Goal: Information Seeking & Learning: Learn about a topic

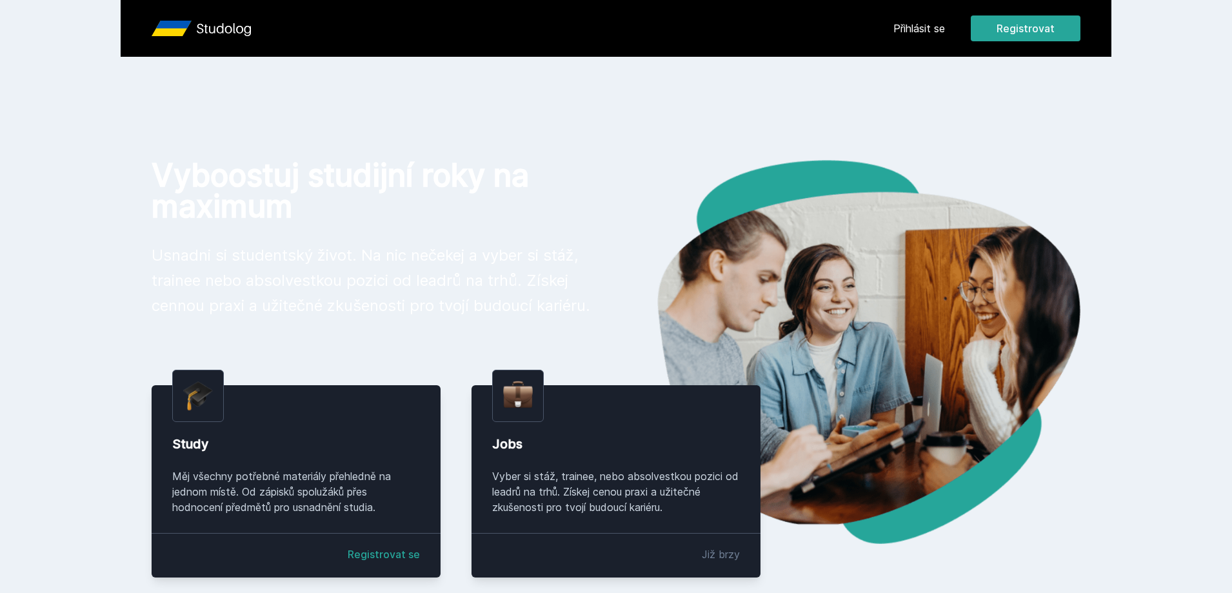
click at [991, 29] on div "[PERSON_NAME] dostávat tipy ohledně studia, nových testů, hodnocení učitelů a p…" at bounding box center [616, 57] width 1232 height 115
click at [948, 33] on div "[PERSON_NAME] dostávat tipy ohledně studia, nových testů, hodnocení učitelů a p…" at bounding box center [616, 57] width 1232 height 115
click at [629, 92] on button "Ne" at bounding box center [618, 83] width 46 height 32
click at [945, 27] on div "[PERSON_NAME] dostávat tipy ohledně studia, nových testů, hodnocení učitelů a p…" at bounding box center [616, 57] width 1232 height 115
click at [945, 27] on link "Přihlásit se" at bounding box center [919, 28] width 52 height 15
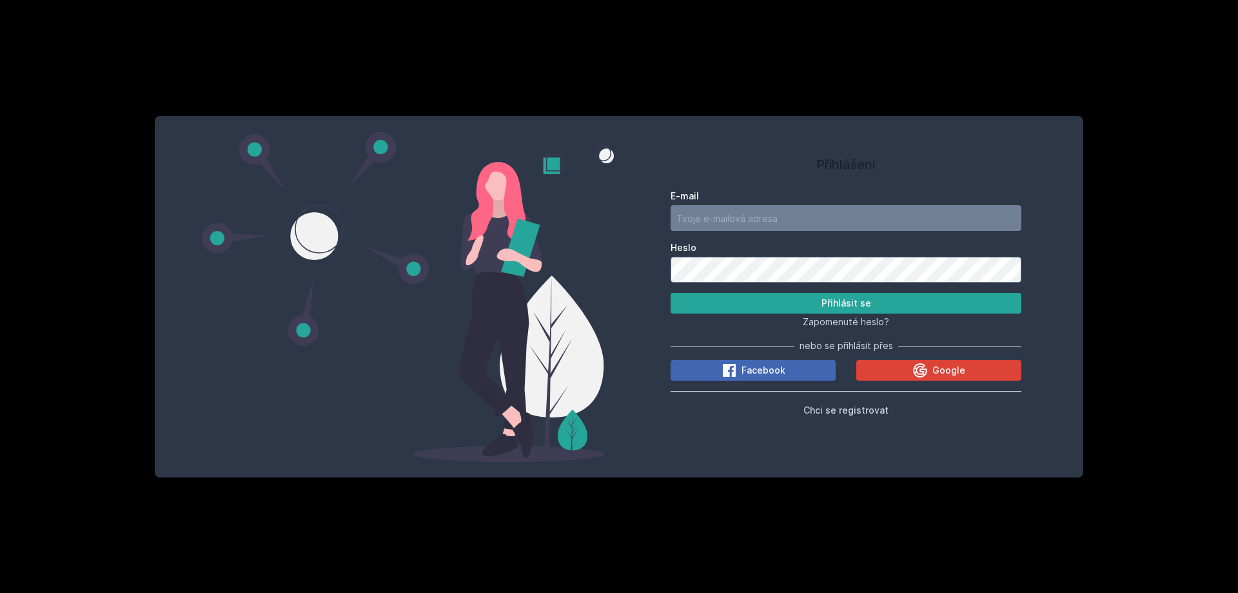
click at [925, 30] on div "Přihlášení E-mail Heslo Přihlásit se Zapomenuté heslo? nebo se přihlásit přes F…" at bounding box center [619, 296] width 1238 height 593
type input "[EMAIL_ADDRESS][DOMAIN_NAME]"
click at [743, 230] on form "E-mail [EMAIL_ADDRESS][DOMAIN_NAME] [PERSON_NAME] se" at bounding box center [846, 252] width 351 height 124
click at [782, 300] on button "Přihlásit se" at bounding box center [846, 303] width 351 height 21
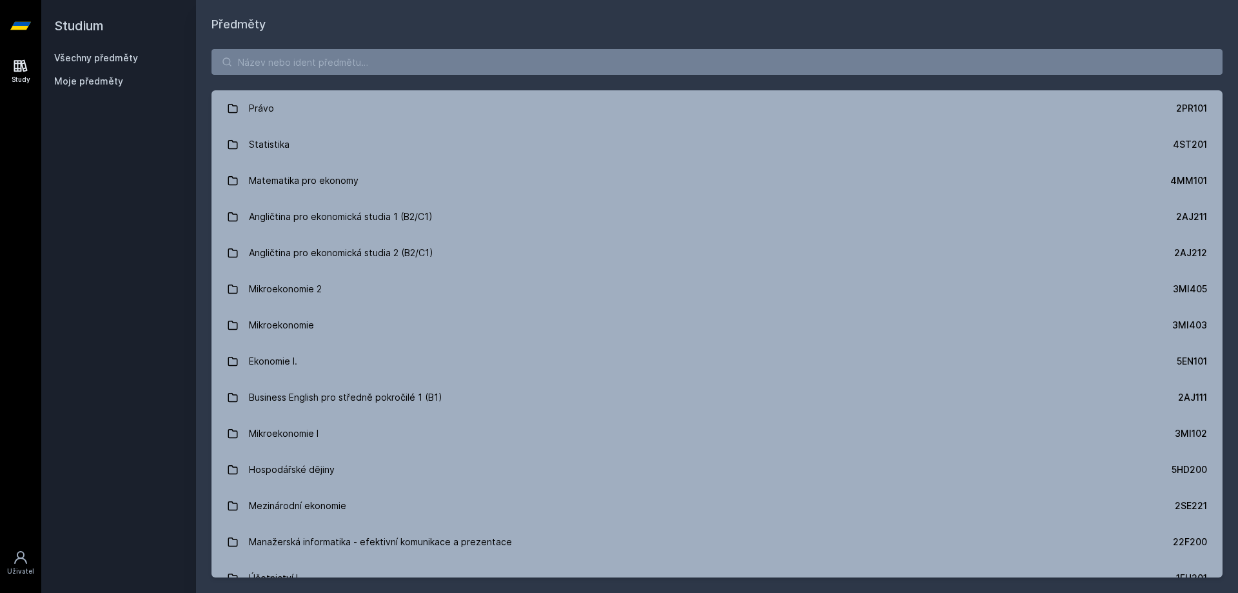
click at [370, 76] on div "Právo 2PR101 Statistika 4ST201 Matematika pro ekonomy 4MM101 Angličtina pro eko…" at bounding box center [717, 313] width 1042 height 559
click at [368, 64] on input "search" at bounding box center [717, 62] width 1011 height 26
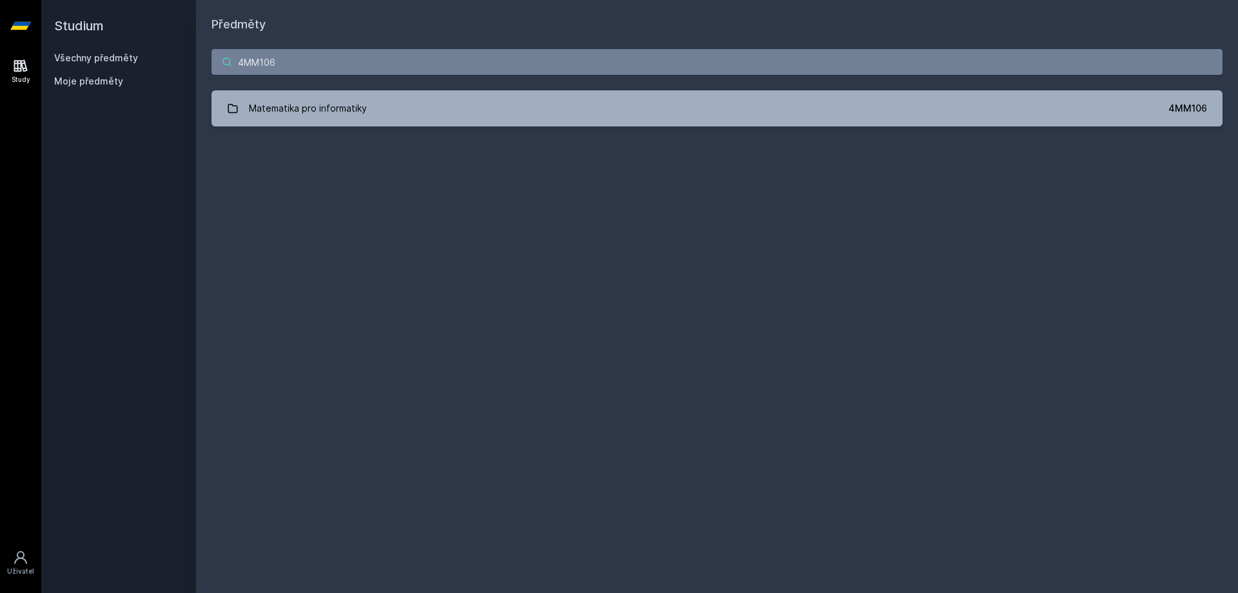
type input "4MM106"
click at [456, 81] on div "4MM106 Matematika pro informatiky 4MM106 Jejda, něco se pokazilo." at bounding box center [717, 88] width 1042 height 108
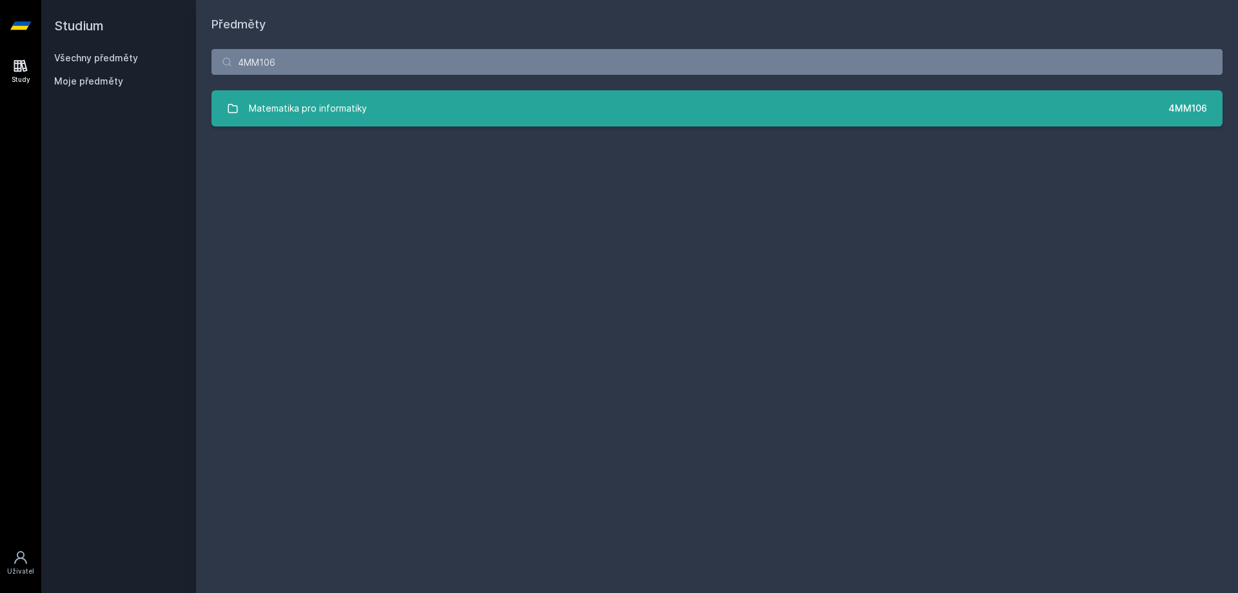
click at [438, 107] on link "Matematika pro informatiky 4MM106" at bounding box center [717, 108] width 1011 height 36
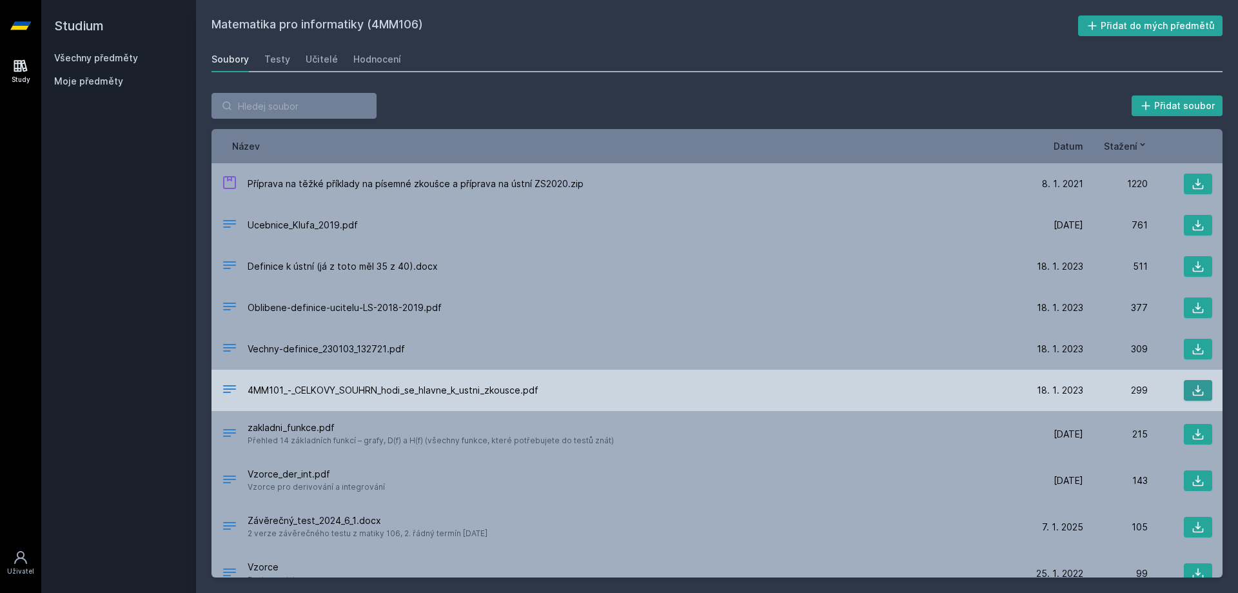
click at [1193, 395] on icon at bounding box center [1198, 390] width 11 height 11
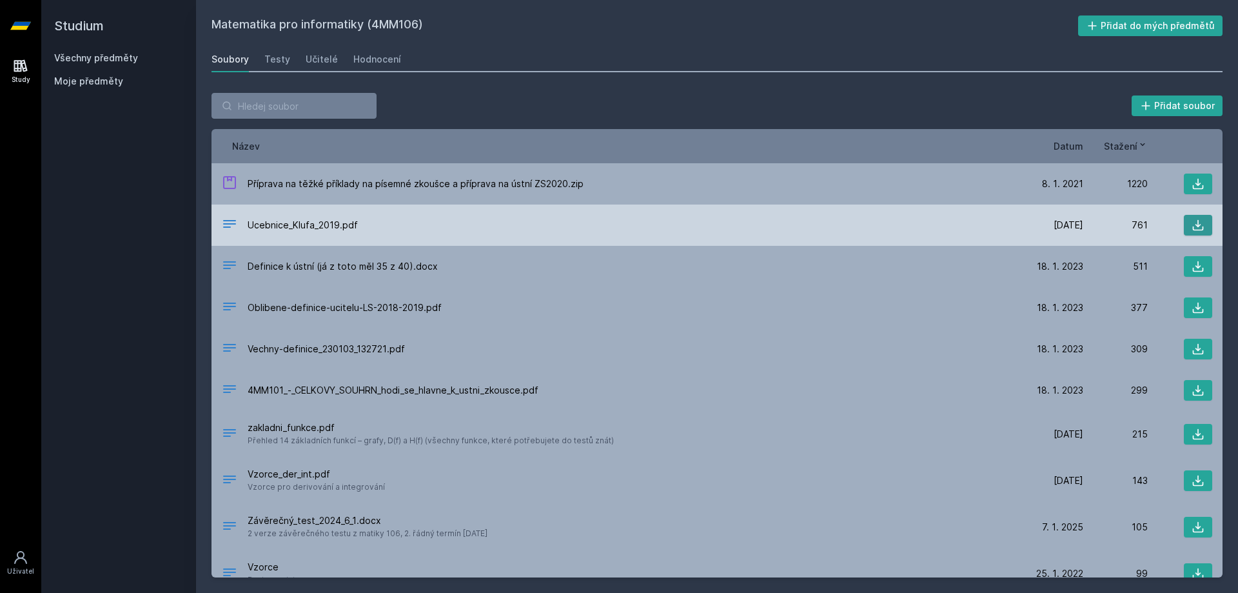
click at [1196, 225] on icon at bounding box center [1198, 225] width 13 height 13
